Goal: Task Accomplishment & Management: Manage account settings

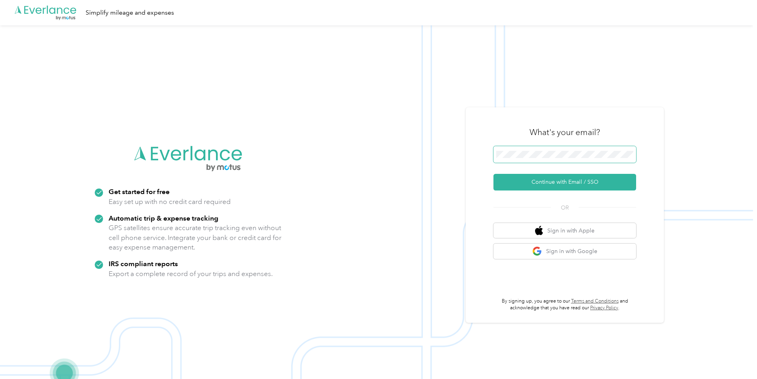
click at [559, 149] on span at bounding box center [564, 154] width 143 height 17
click at [493, 174] on button "Continue with Email / SSO" at bounding box center [564, 182] width 143 height 17
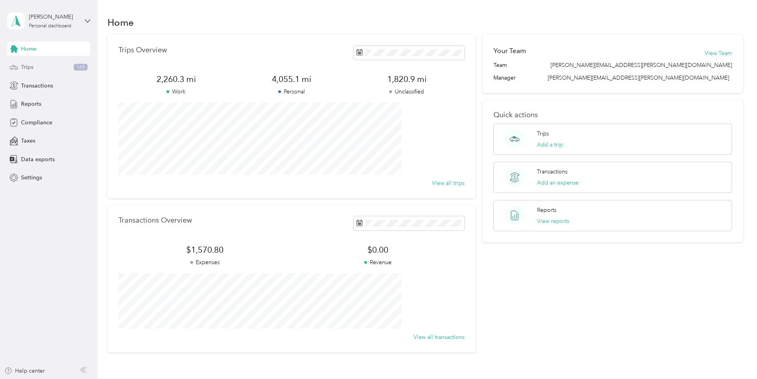
click at [31, 65] on span "Trips" at bounding box center [27, 67] width 12 height 8
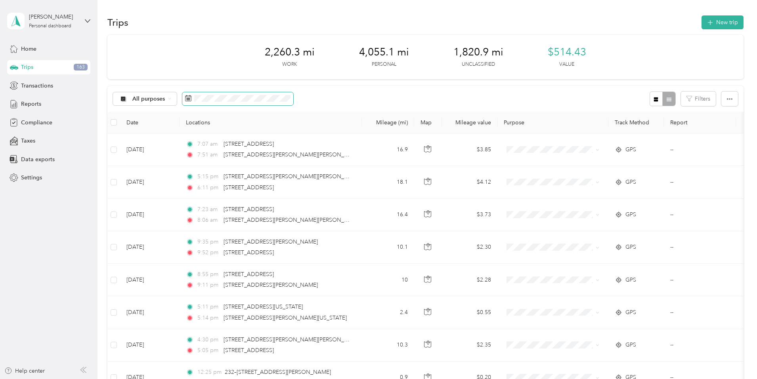
click at [245, 100] on span at bounding box center [237, 98] width 111 height 13
click at [177, 99] on div "All purposes" at bounding box center [145, 98] width 64 height 13
click at [204, 128] on span "Unclassified" at bounding box center [217, 127] width 65 height 8
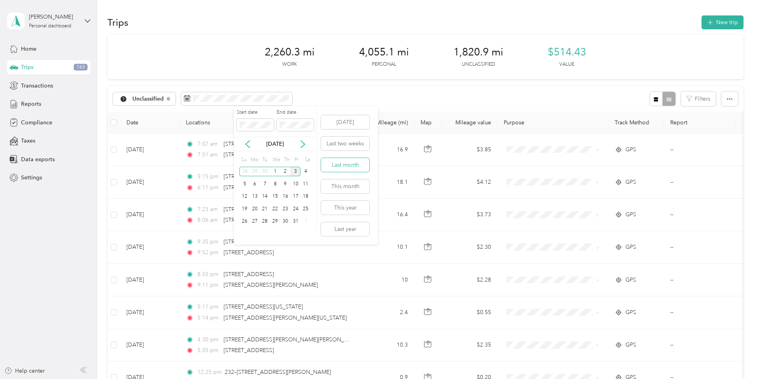
click at [349, 166] on button "Last month" at bounding box center [345, 165] width 48 height 14
